Goal: Task Accomplishment & Management: Manage account settings

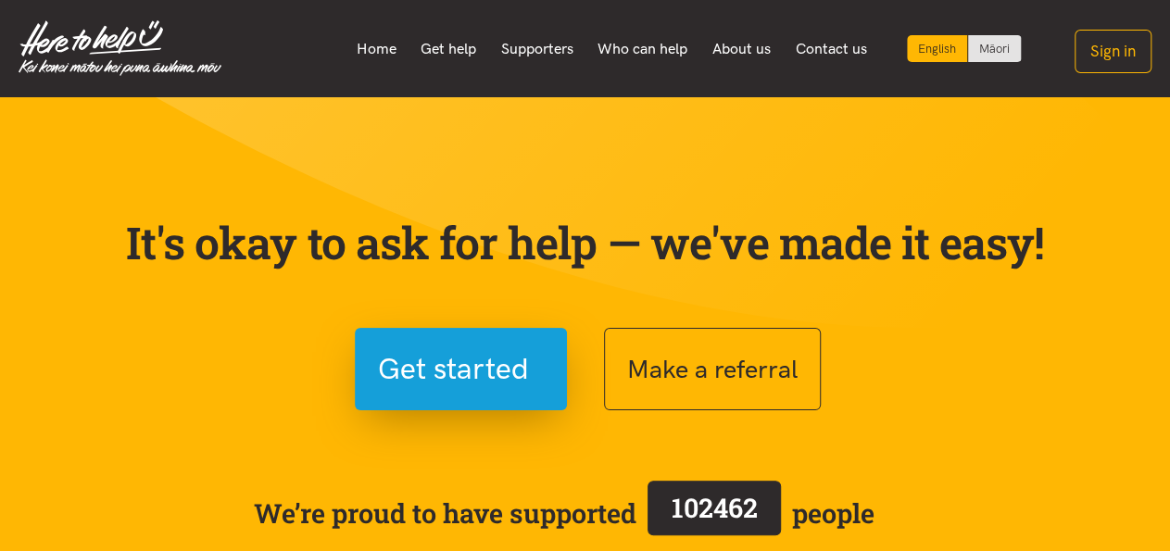
click at [732, 132] on section "It's okay to ask for help — we've made it easy! Get started Make a referral We’…" at bounding box center [585, 420] width 1170 height 646
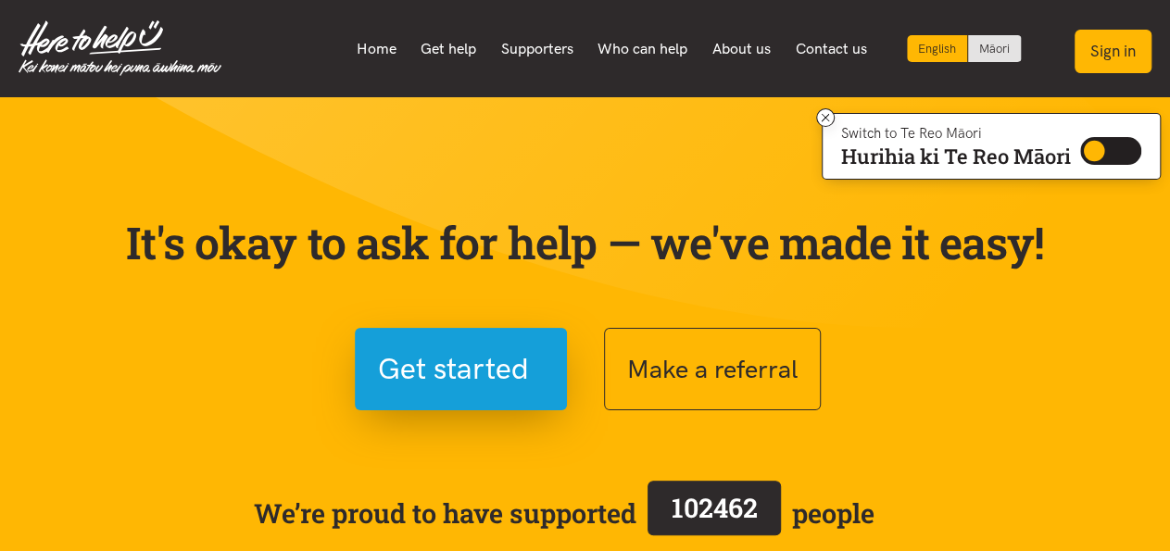
click at [1114, 49] on button "Sign in" at bounding box center [1112, 52] width 77 height 44
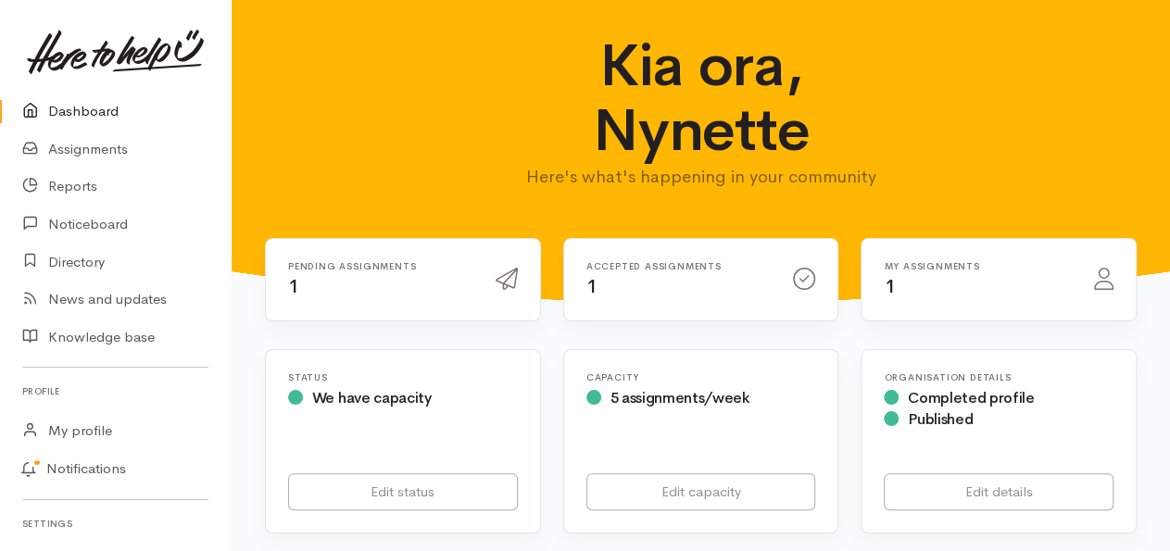
click at [351, 281] on div "Pending assignments 1" at bounding box center [380, 280] width 207 height 38
click at [513, 290] on icon at bounding box center [506, 279] width 22 height 22
click at [422, 283] on div "Pending assignments 1" at bounding box center [380, 280] width 207 height 38
click at [390, 264] on h6 "Pending assignments" at bounding box center [380, 266] width 185 height 10
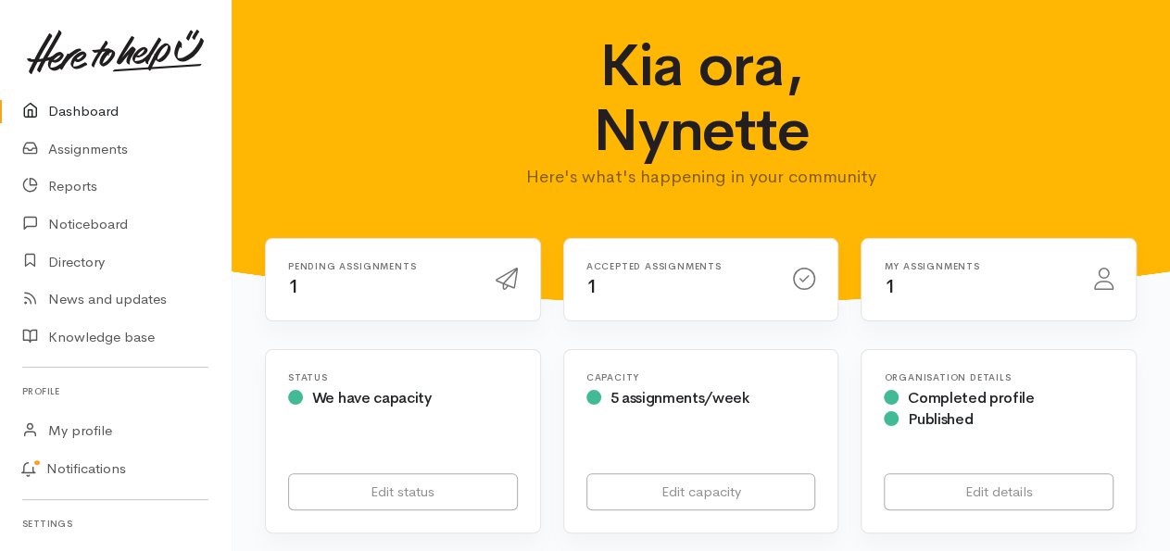
click at [390, 264] on h6 "Pending assignments" at bounding box center [380, 266] width 185 height 10
click at [102, 147] on link "Assignments" at bounding box center [115, 150] width 231 height 38
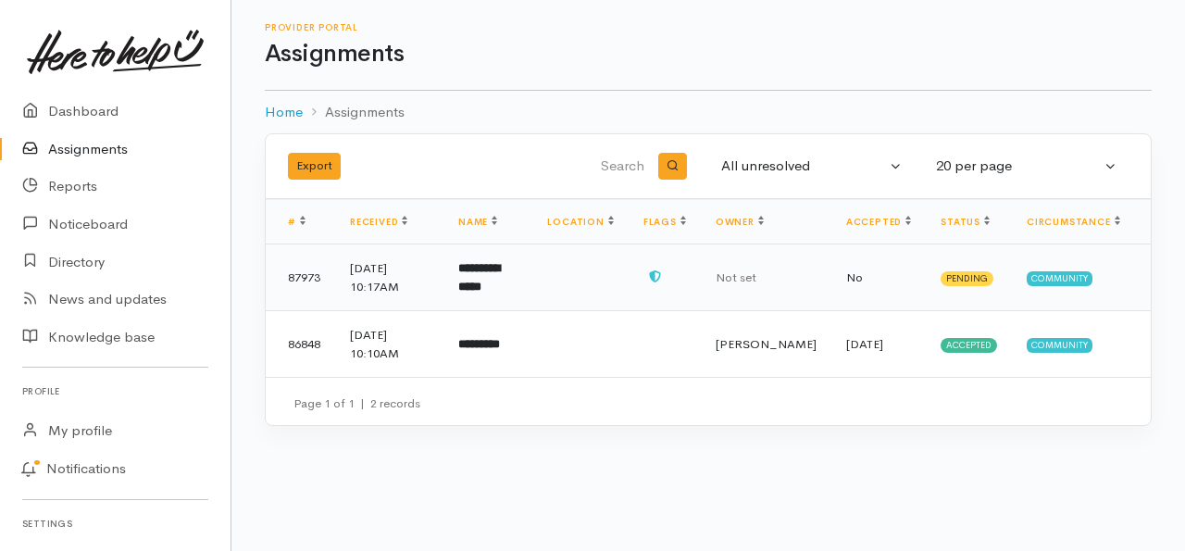
click at [615, 288] on td at bounding box center [580, 277] width 95 height 67
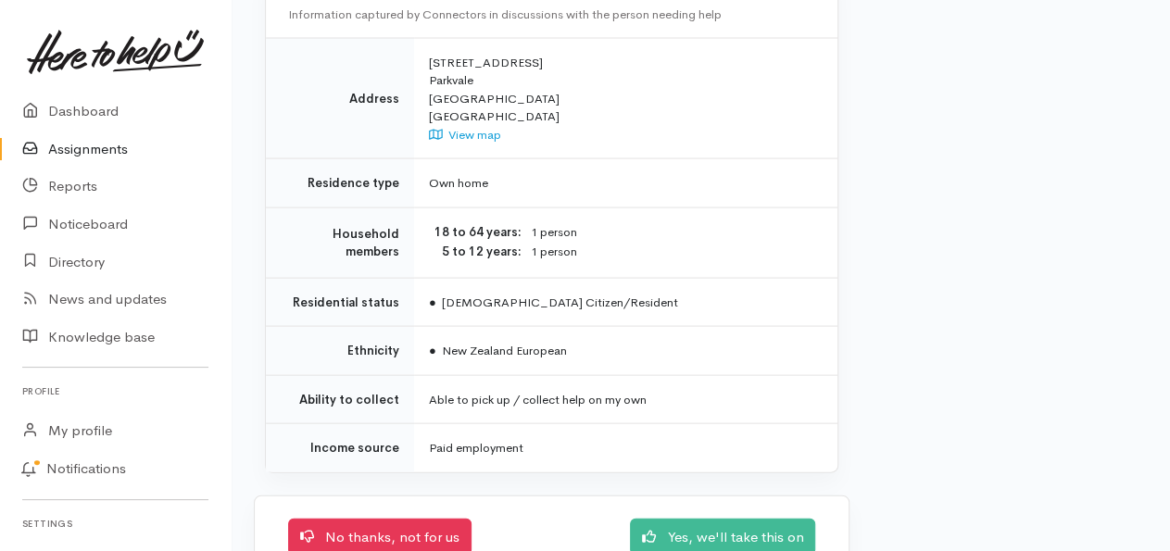
scroll to position [1780, 0]
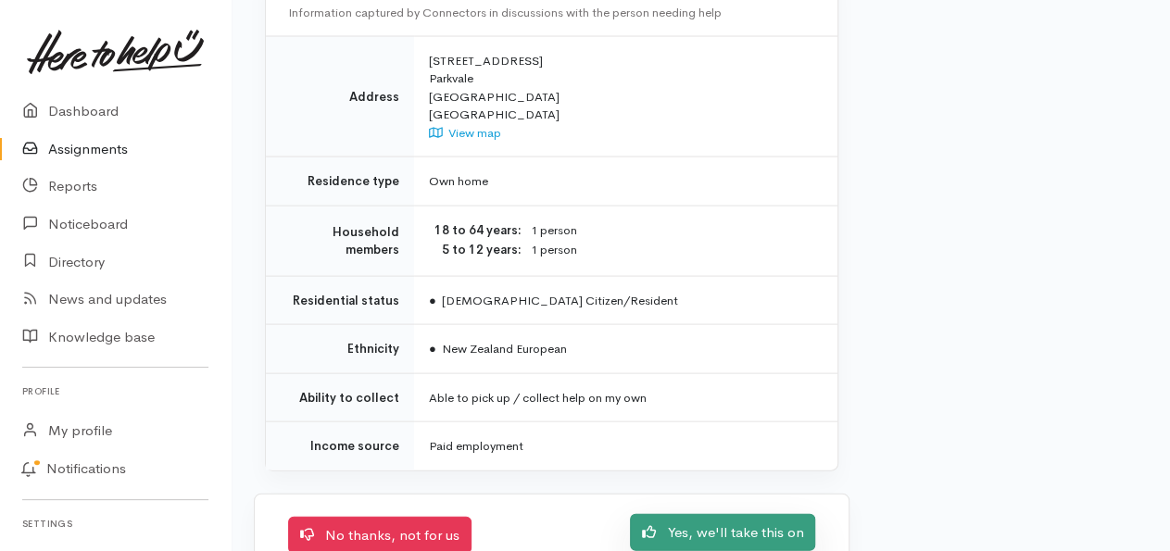
click at [759, 513] on link "Yes, we'll take this on" at bounding box center [722, 532] width 185 height 38
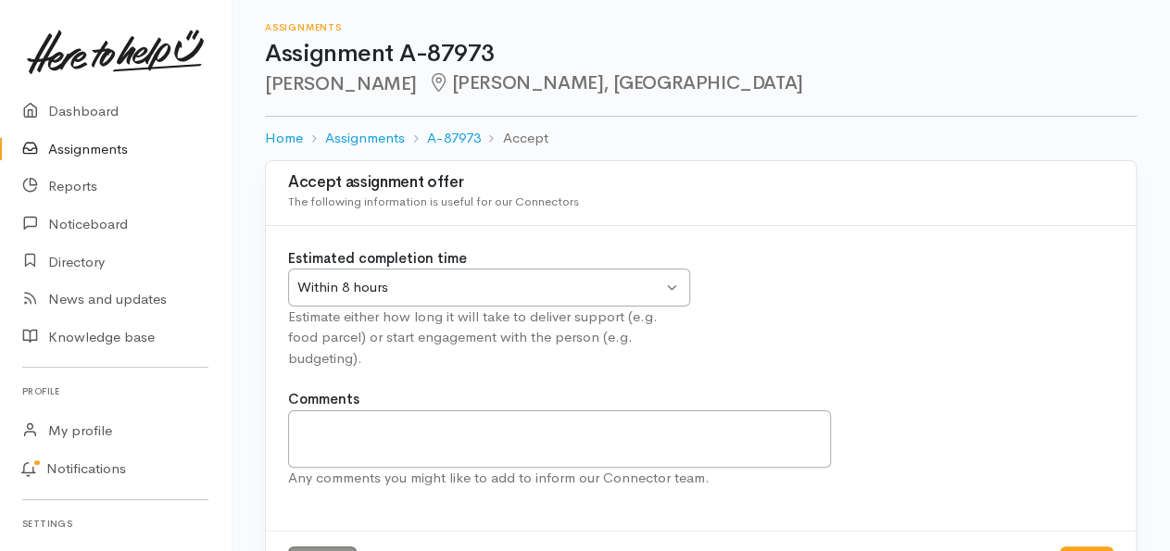
click at [673, 289] on div "Within 8 hours Within 8 hours" at bounding box center [489, 288] width 402 height 38
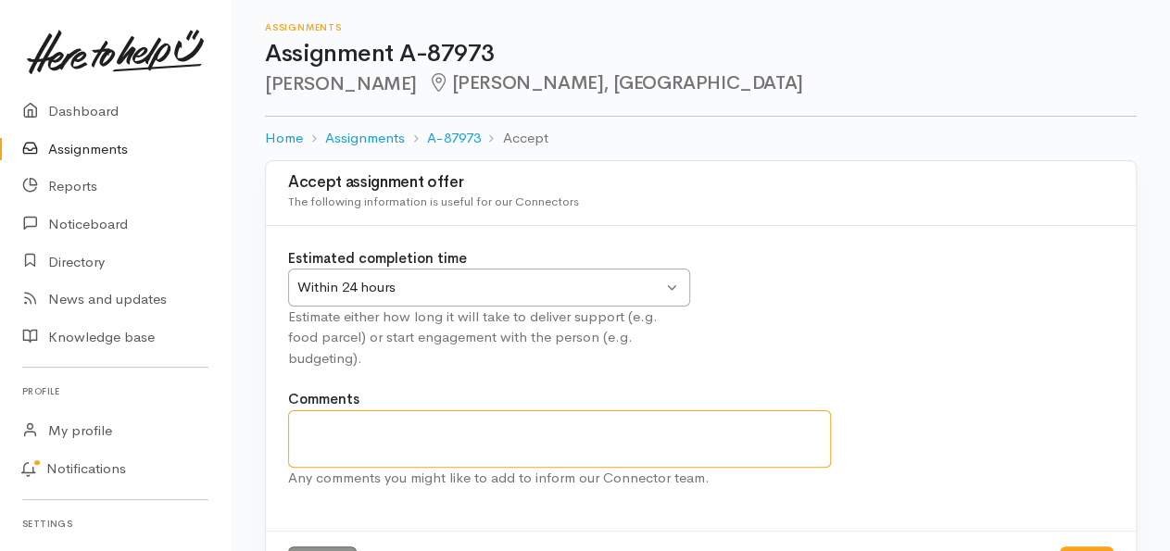
click at [347, 410] on textarea "Comments" at bounding box center [559, 438] width 543 height 57
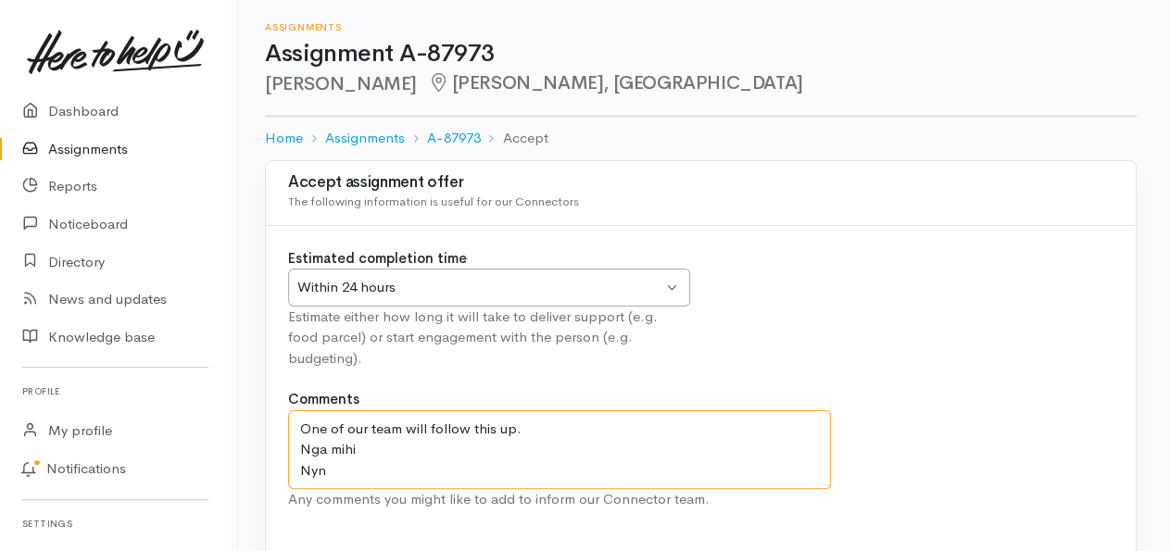
scroll to position [69, 0]
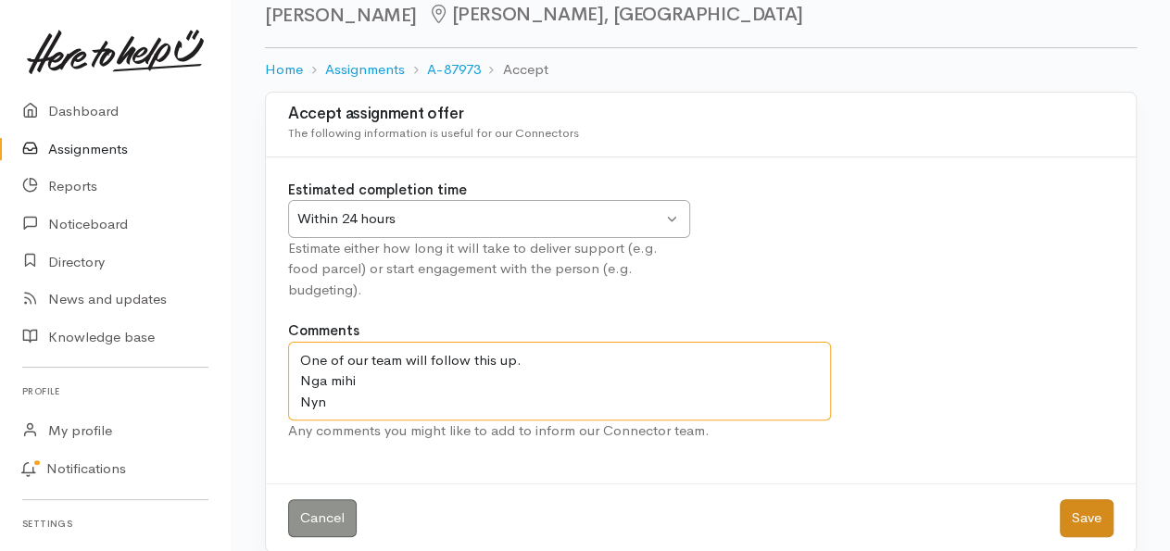
type textarea "One of our team will follow this up. Nga mihi Nyn"
click at [1089, 499] on button "Save" at bounding box center [1086, 518] width 54 height 38
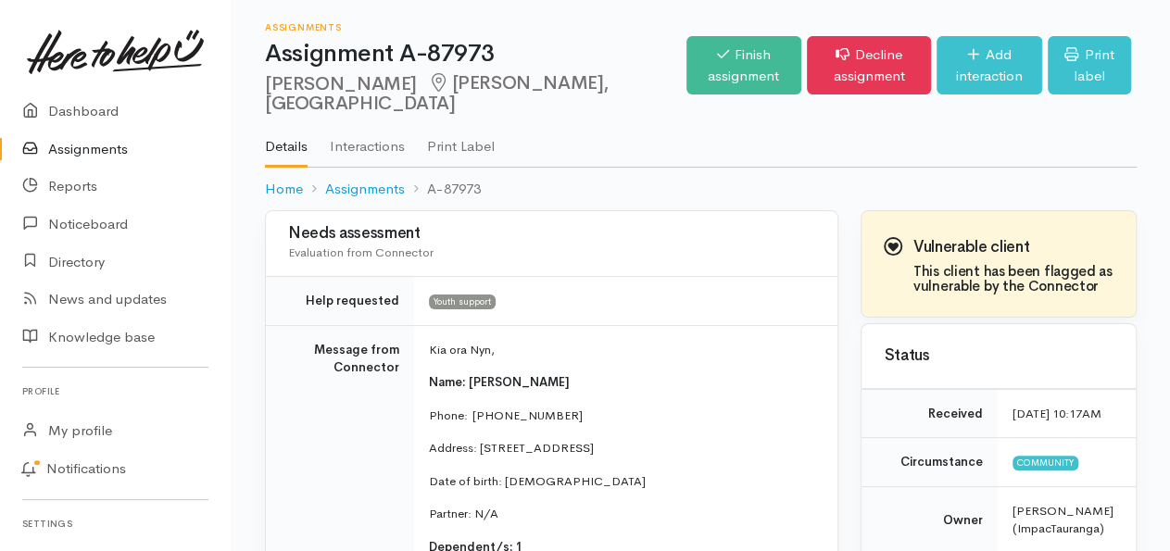
click at [577, 249] on div "Needs assessment Evaluation from Connector" at bounding box center [551, 243] width 527 height 49
click at [105, 144] on link "Assignments" at bounding box center [115, 150] width 231 height 38
